Goal: Task Accomplishment & Management: Manage account settings

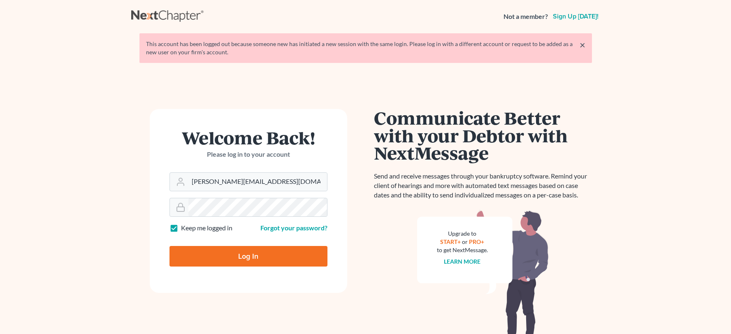
type input "Thinking..."
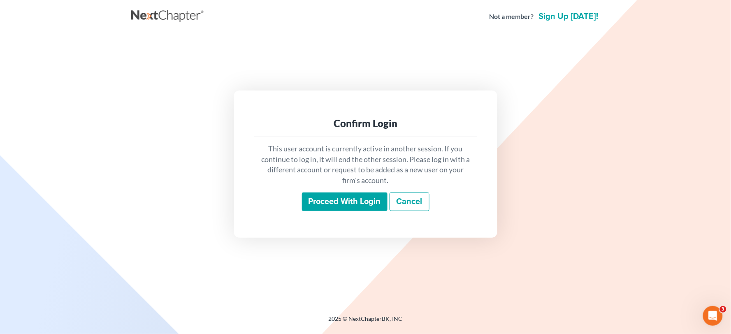
click at [348, 205] on input "Proceed with login" at bounding box center [345, 202] width 86 height 19
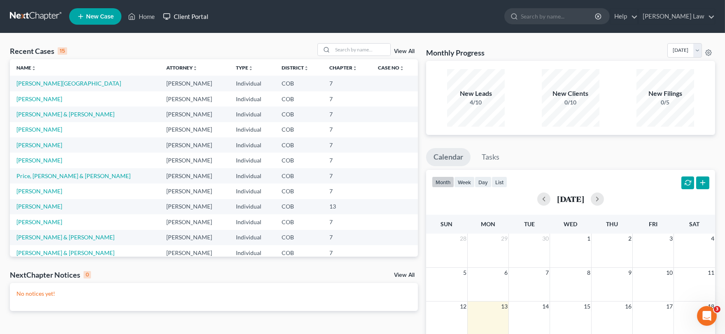
click at [201, 14] on link "Client Portal" at bounding box center [185, 16] width 53 height 15
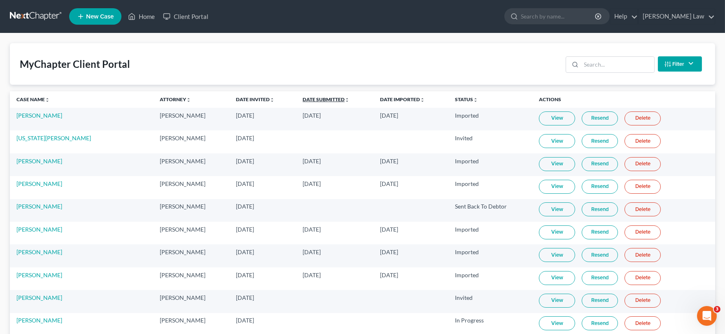
click at [307, 99] on link "Date Submitted unfold_more expand_more expand_less" at bounding box center [325, 99] width 47 height 6
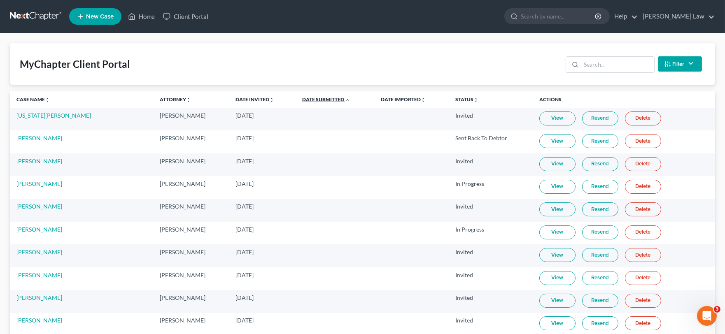
click at [307, 99] on link "Date Submitted unfold_more expand_more expand_less" at bounding box center [326, 99] width 48 height 6
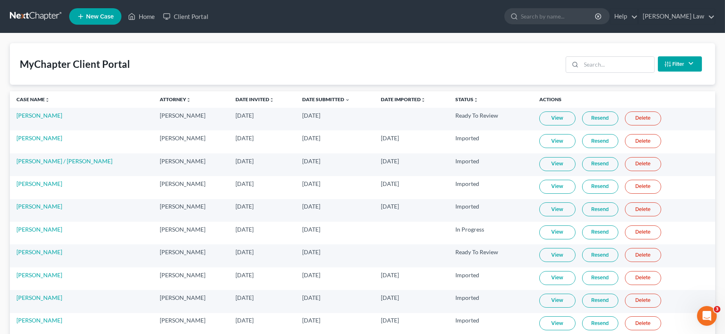
click at [541, 121] on link "View" at bounding box center [557, 119] width 36 height 14
click at [139, 15] on link "Home" at bounding box center [141, 16] width 35 height 15
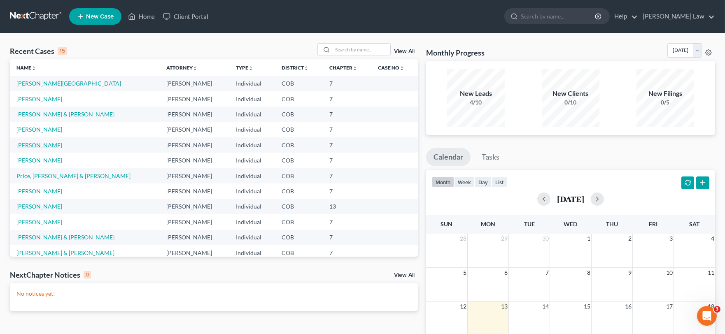
click at [42, 148] on link "[PERSON_NAME]" at bounding box center [39, 145] width 46 height 7
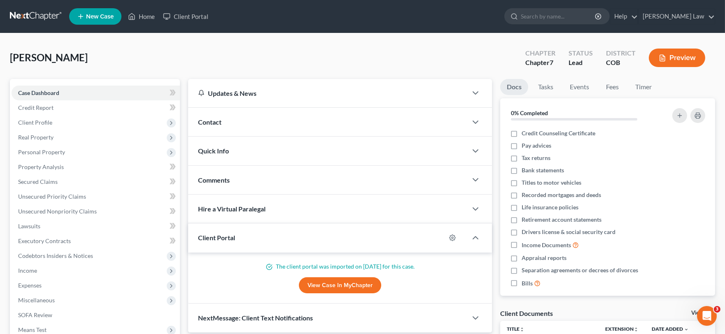
scroll to position [8, 0]
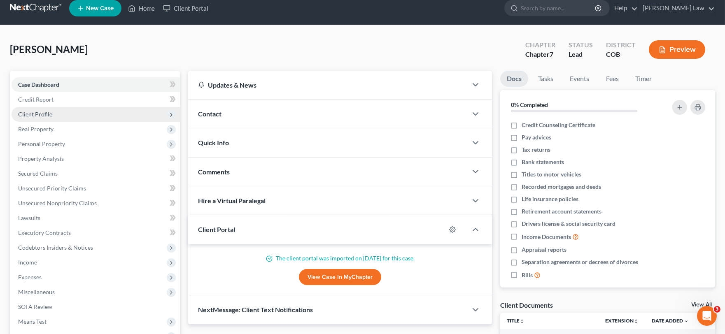
click at [59, 107] on span "Client Profile" at bounding box center [96, 114] width 168 height 15
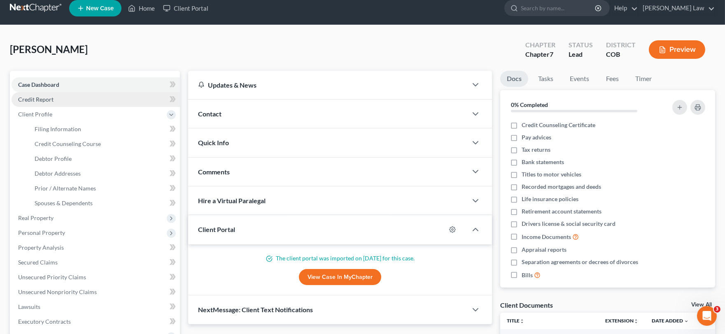
click at [50, 94] on link "Credit Report" at bounding box center [96, 99] width 168 height 15
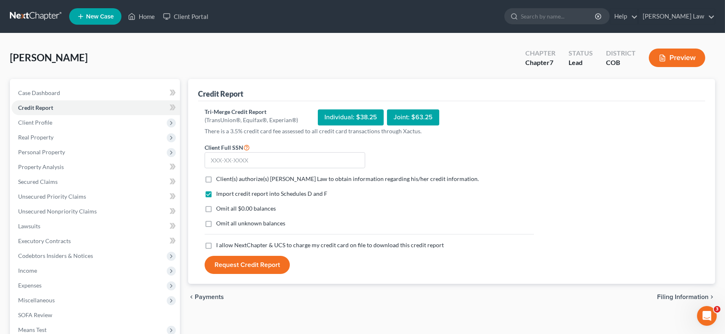
click at [216, 179] on label "Client(s) authorize(s) [PERSON_NAME] Law to obtain information regarding his/he…" at bounding box center [347, 179] width 263 height 8
click at [219, 179] on input "Client(s) authorize(s) [PERSON_NAME] Law to obtain information regarding his/he…" at bounding box center [221, 177] width 5 height 5
checkbox input "true"
click at [216, 248] on label "I allow NextChapter & UCS to charge my credit card on file to download this cre…" at bounding box center [330, 245] width 228 height 8
click at [219, 246] on input "I allow NextChapter & UCS to charge my credit card on file to download this cre…" at bounding box center [221, 243] width 5 height 5
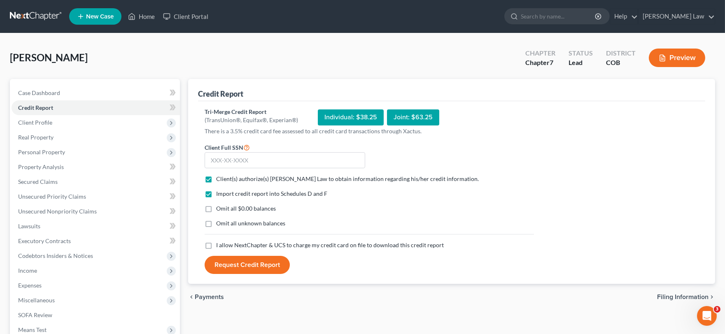
checkbox input "true"
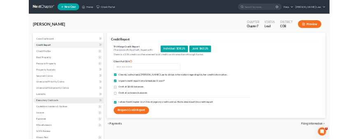
scroll to position [102, 0]
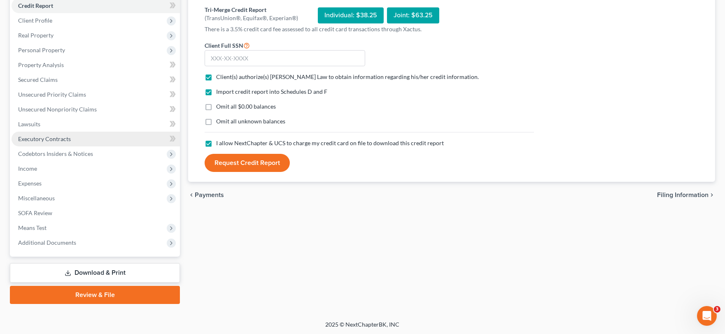
click at [110, 243] on span "Additional Documents" at bounding box center [96, 242] width 168 height 15
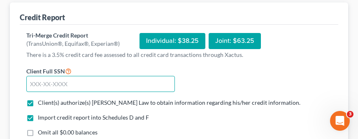
click at [67, 85] on input "text" at bounding box center [100, 84] width 149 height 16
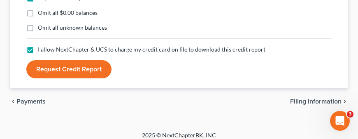
scroll to position [228, 0]
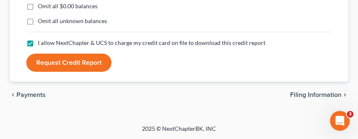
type input "523-73-2915"
click at [77, 63] on button "Request Credit Report" at bounding box center [68, 62] width 85 height 18
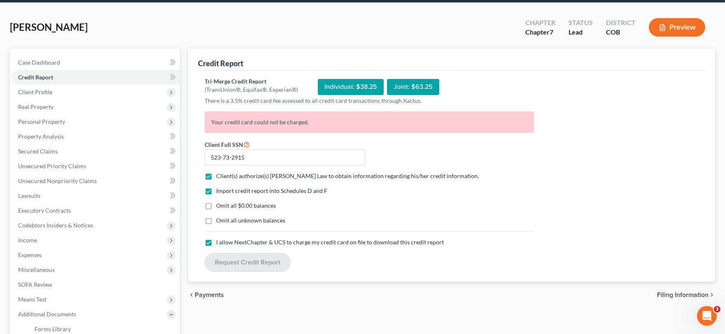
scroll to position [91, 0]
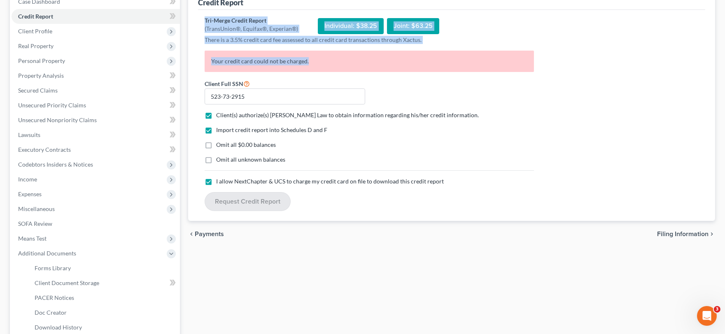
drag, startPoint x: 323, startPoint y: 63, endPoint x: 190, endPoint y: 21, distance: 139.1
click at [190, 21] on div "Credit Report Tri-Merge Credit Report (TransUnion®, Equifax®, Experian®) Indivi…" at bounding box center [451, 105] width 527 height 234
copy div "Tri-Merge Credit Report (TransUnion®, Equifax®, Experian®) Individual: $38.25 J…"
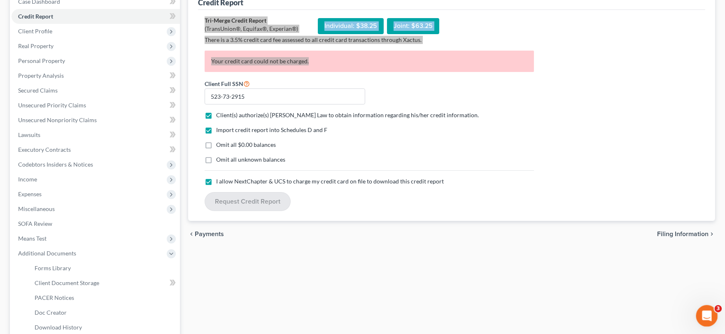
click at [699, 319] on div "Open Intercom Messenger" at bounding box center [705, 314] width 27 height 27
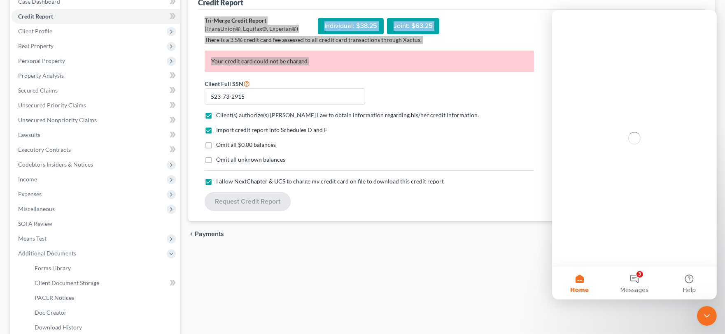
scroll to position [0, 0]
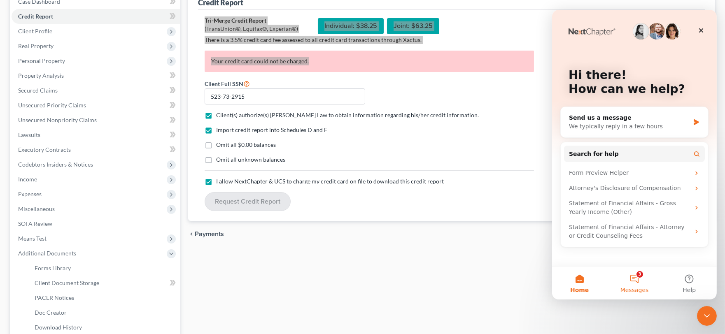
click at [635, 278] on button "3 Messages" at bounding box center [633, 283] width 55 height 33
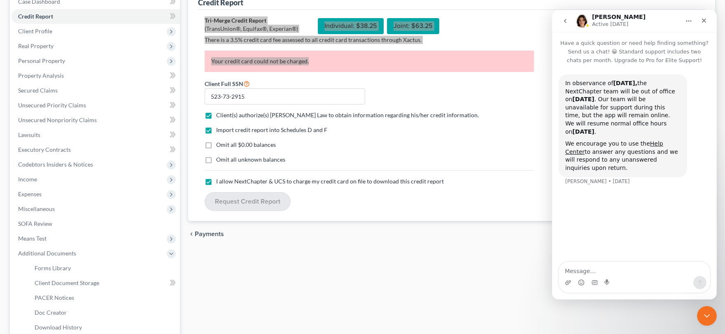
click at [563, 21] on icon "go back" at bounding box center [564, 21] width 7 height 7
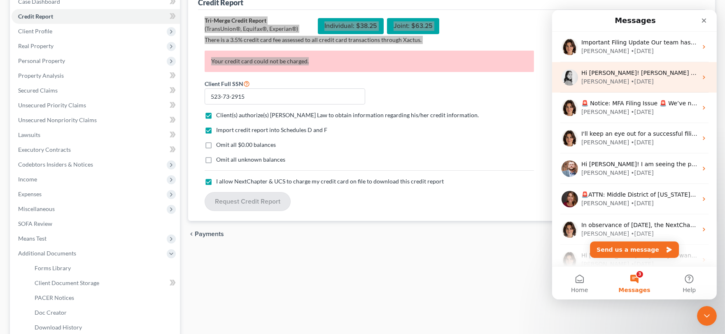
click at [587, 81] on div "[PERSON_NAME]" at bounding box center [605, 81] width 48 height 9
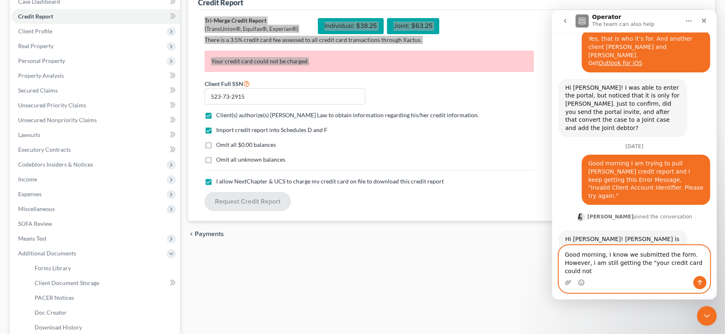
scroll to position [405, 0]
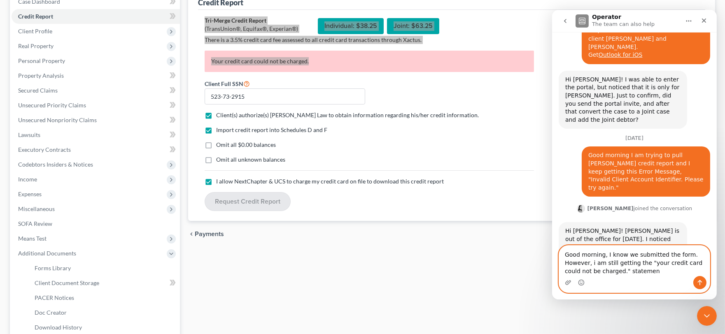
type textarea "Good morning, I know we submitted the form. However, i am still getting the "yo…"
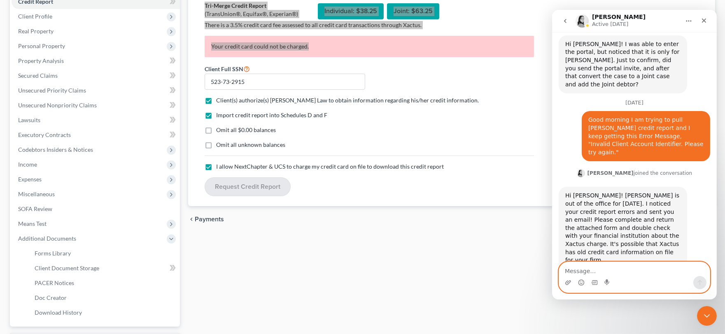
scroll to position [107, 0]
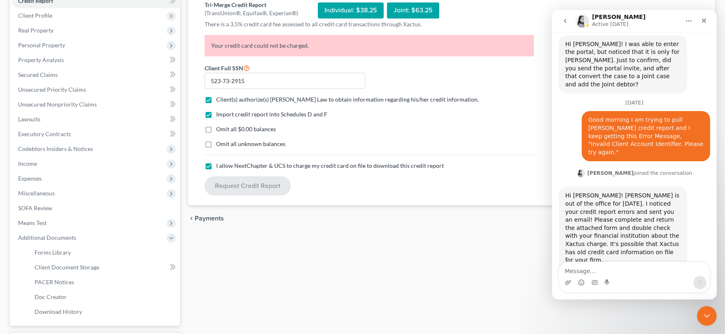
click at [419, 247] on div "Credit Report Tri-Merge Credit Report (TransUnion®, Equifax®, Experian®) Indivi…" at bounding box center [451, 172] width 535 height 401
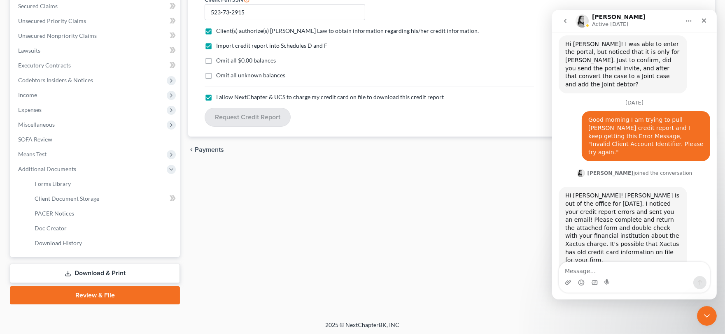
scroll to position [0, 0]
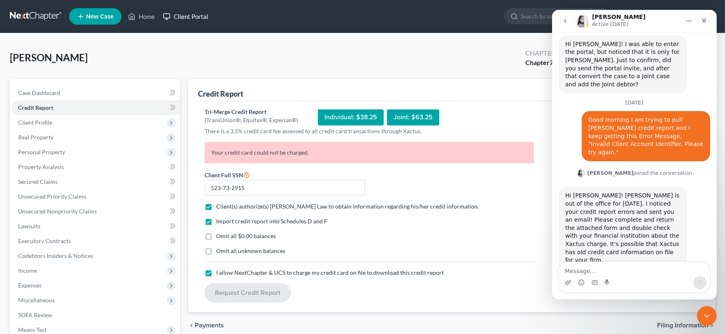
click at [184, 19] on link "Client Portal" at bounding box center [185, 16] width 53 height 15
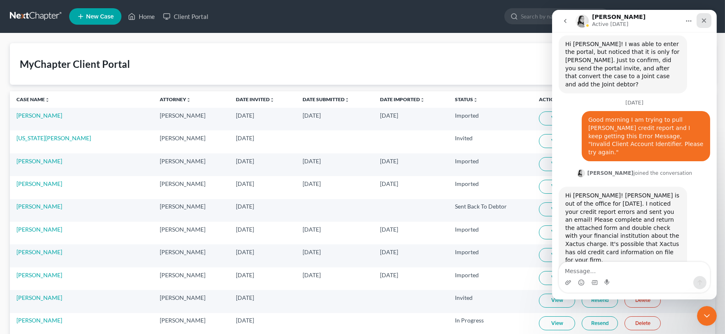
click at [709, 16] on div "Close" at bounding box center [703, 20] width 15 height 15
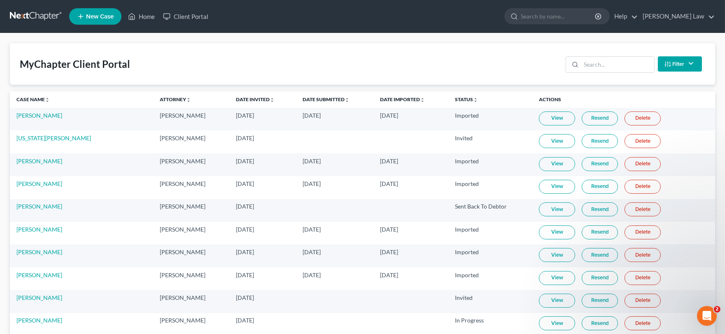
click at [449, 103] on th "Status unfold_more expand_more expand_less" at bounding box center [490, 99] width 84 height 16
click at [455, 97] on link "Status unfold_more expand_more expand_less" at bounding box center [466, 99] width 23 height 6
click at [455, 101] on link "Status unfold_more expand_more expand_less" at bounding box center [467, 99] width 24 height 6
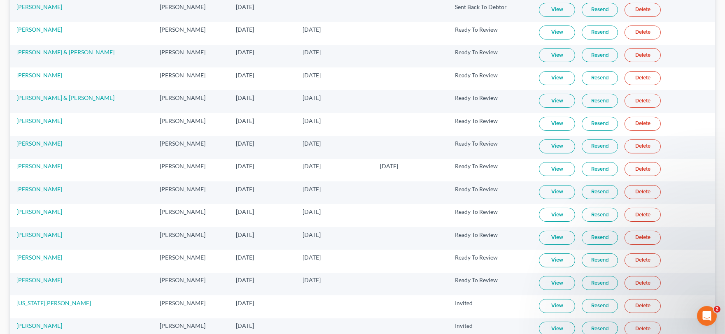
scroll to position [154, 0]
click at [549, 171] on link "View" at bounding box center [557, 170] width 36 height 14
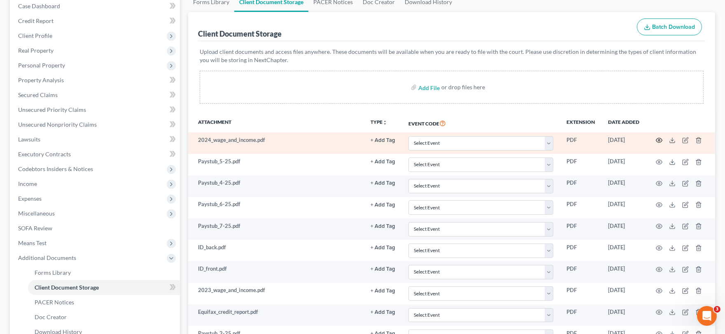
click at [661, 141] on icon "button" at bounding box center [659, 140] width 6 height 5
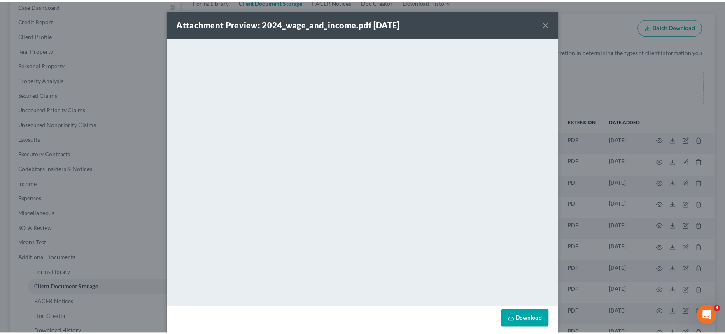
scroll to position [10, 0]
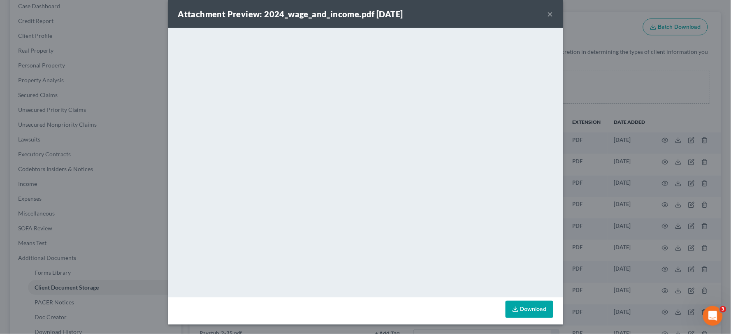
click at [548, 9] on button "×" at bounding box center [551, 14] width 6 height 10
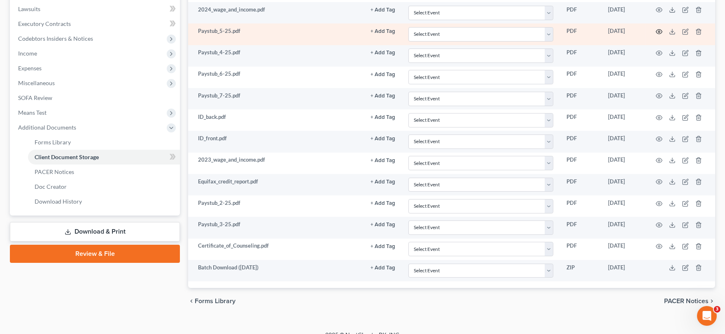
scroll to position [229, 0]
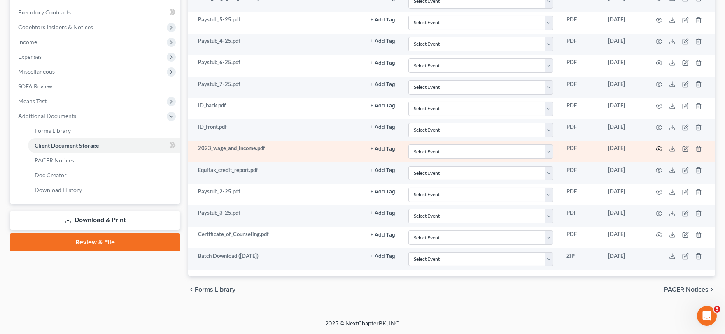
click at [660, 149] on icon "button" at bounding box center [659, 149] width 7 height 7
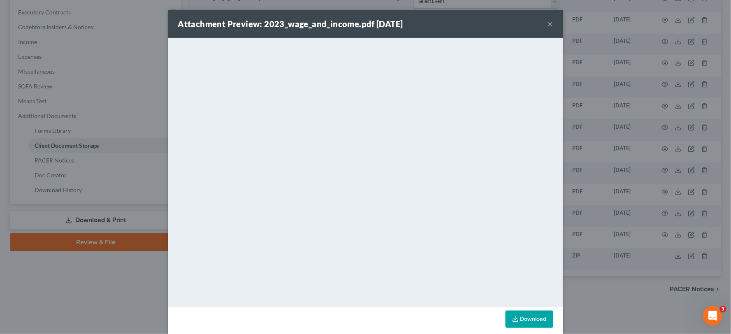
click at [548, 23] on button "×" at bounding box center [551, 24] width 6 height 10
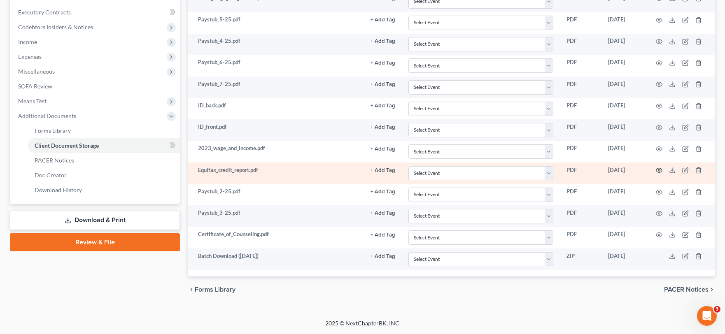
click at [656, 173] on icon "button" at bounding box center [659, 170] width 7 height 7
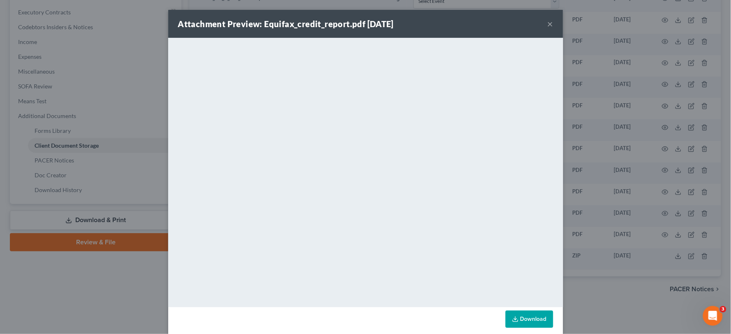
click at [548, 25] on button "×" at bounding box center [551, 24] width 6 height 10
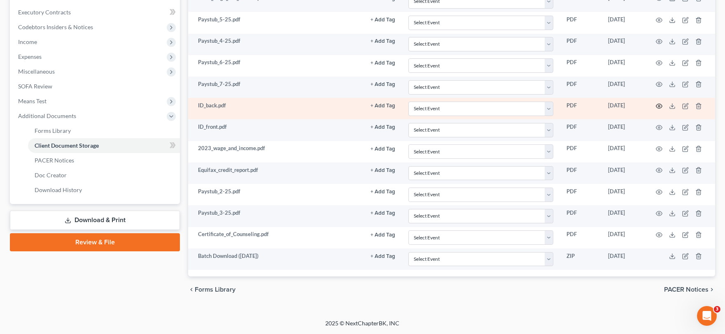
click at [660, 105] on icon "button" at bounding box center [659, 106] width 7 height 7
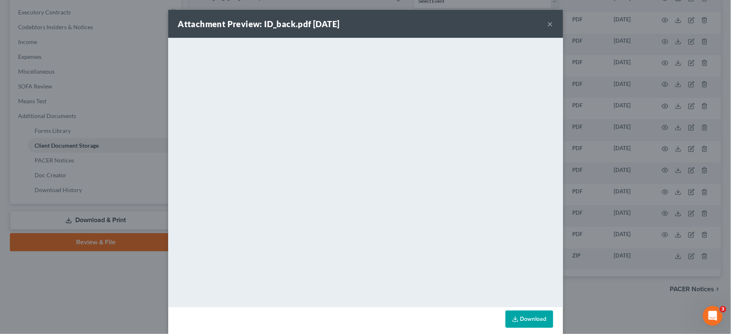
click at [548, 26] on button "×" at bounding box center [551, 24] width 6 height 10
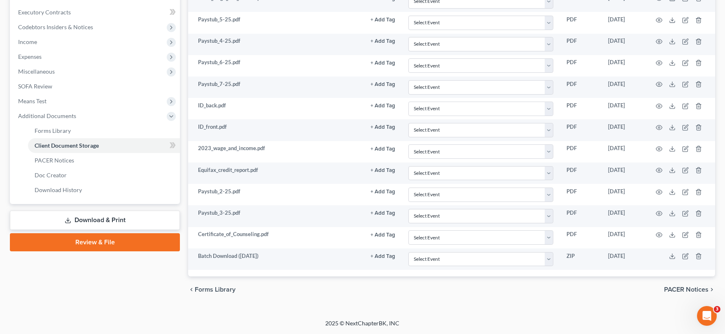
scroll to position [0, 0]
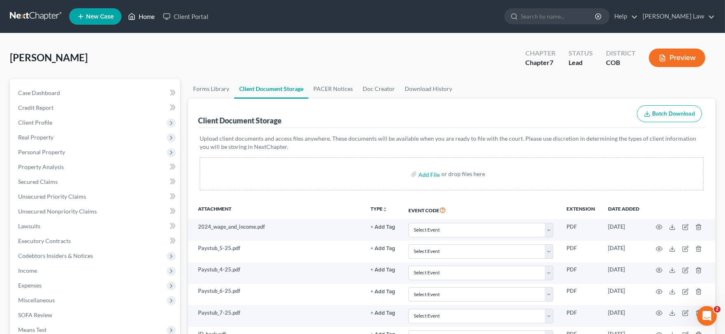
click at [133, 13] on icon at bounding box center [131, 17] width 7 height 10
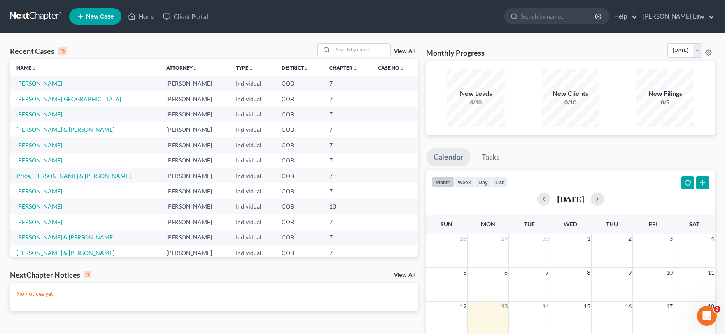
click at [56, 178] on link "Price, [PERSON_NAME] & [PERSON_NAME]" at bounding box center [73, 175] width 114 height 7
